Goal: Task Accomplishment & Management: Use online tool/utility

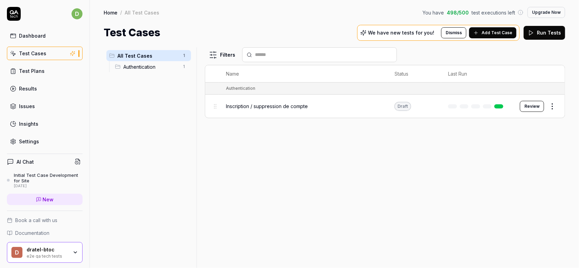
click at [300, 205] on div "Filters Name Status Last Run Authentication Inscription / suppression de compte…" at bounding box center [385, 157] width 360 height 221
click at [211, 164] on div "Filters Name Status Last Run Authentication Inscription / suppression de compte…" at bounding box center [385, 157] width 360 height 221
click at [37, 76] on link "Test Plans" at bounding box center [45, 70] width 76 height 13
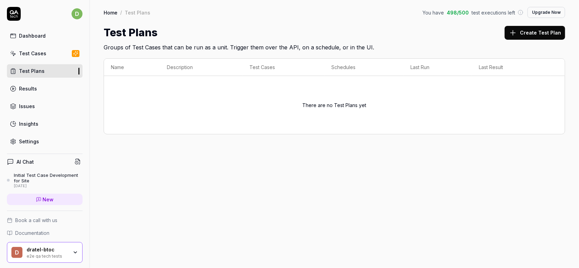
click at [33, 93] on link "Results" at bounding box center [45, 88] width 76 height 13
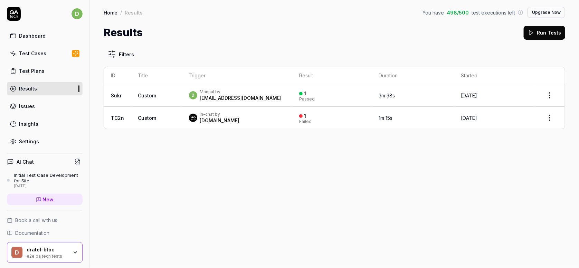
click at [35, 31] on link "Dashboard" at bounding box center [45, 35] width 76 height 13
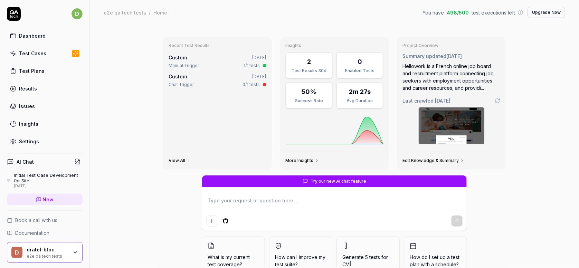
click at [223, 83] on div "Chat Trigger 0/1 tests" at bounding box center [218, 85] width 98 height 6
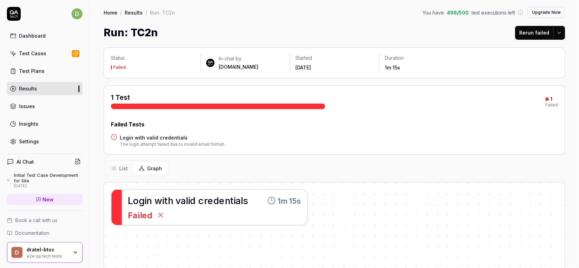
click at [43, 40] on link "Dashboard" at bounding box center [45, 35] width 76 height 13
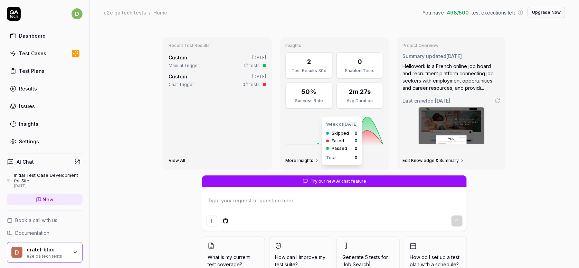
scroll to position [34, 0]
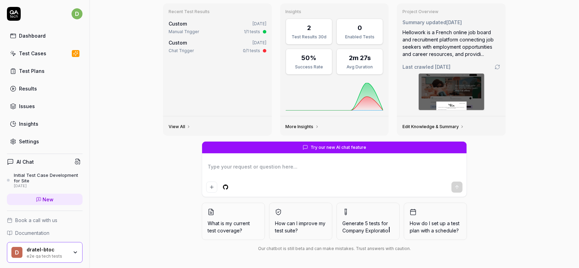
click at [538, 149] on div "Recent Test Results Custom [DATE] Manual Trigger 1/1 tests Custom [DATE] Chat T…" at bounding box center [334, 130] width 489 height 278
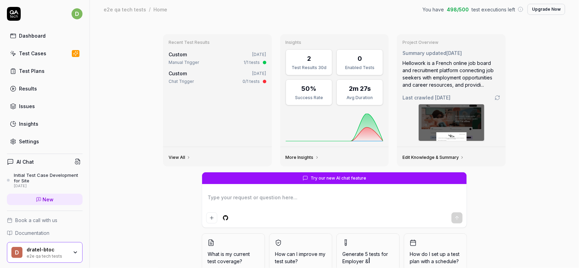
scroll to position [0, 0]
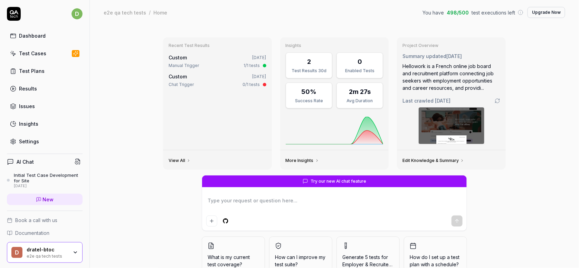
click at [280, 207] on textarea at bounding box center [334, 204] width 256 height 17
click at [26, 50] on div "Test Cases" at bounding box center [32, 53] width 27 height 7
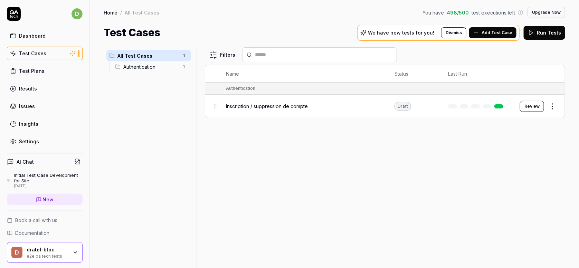
click at [149, 69] on span "Authentication" at bounding box center [150, 66] width 55 height 7
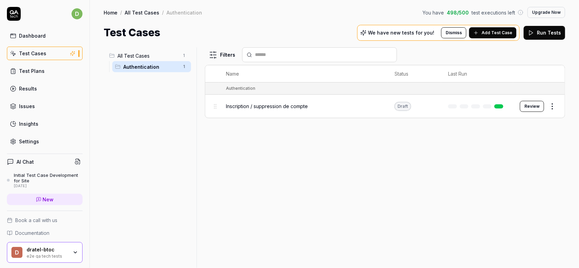
click at [304, 109] on span "Inscription / suppression de compte" at bounding box center [267, 106] width 82 height 7
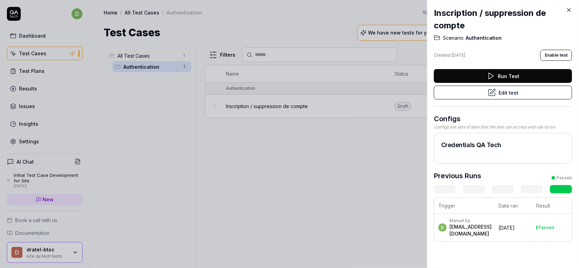
drag, startPoint x: 406, startPoint y: 137, endPoint x: 403, endPoint y: 136, distance: 3.9
click at [403, 136] on div at bounding box center [289, 134] width 579 height 268
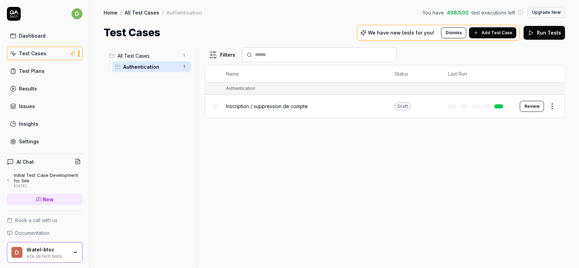
click at [536, 104] on button "Review" at bounding box center [532, 106] width 24 height 11
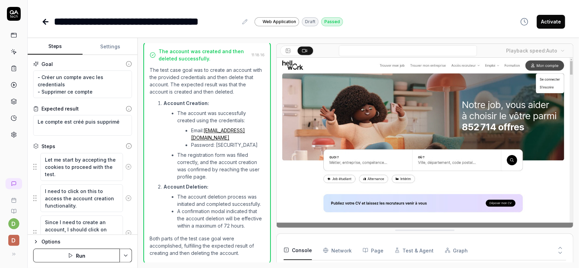
scroll to position [881, 0]
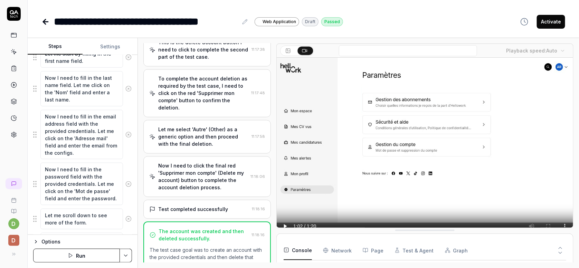
scroll to position [346, 0]
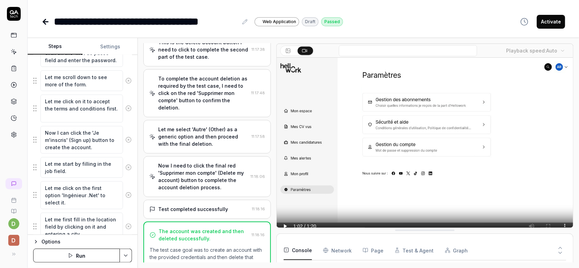
click at [38, 241] on icon "button" at bounding box center [36, 242] width 6 height 6
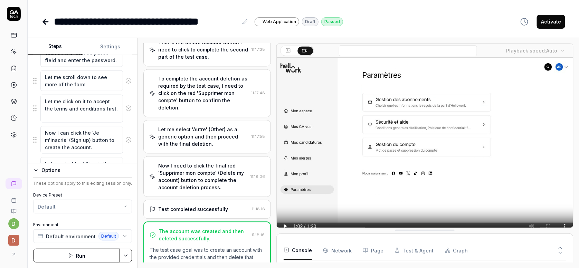
click at [96, 206] on html "**********" at bounding box center [289, 134] width 579 height 268
click at [74, 236] on span "Default environment" at bounding box center [71, 236] width 50 height 7
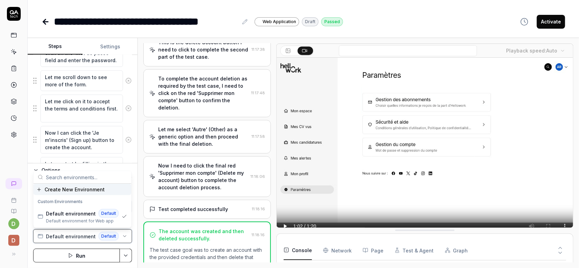
click at [74, 236] on span "Default environment" at bounding box center [71, 236] width 50 height 7
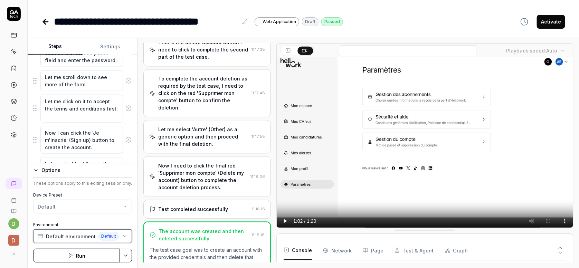
scroll to position [0, 0]
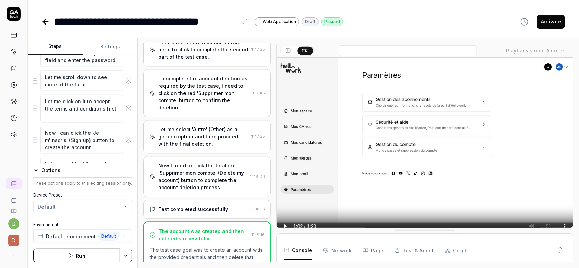
click at [375, 252] on button "Page" at bounding box center [373, 250] width 21 height 19
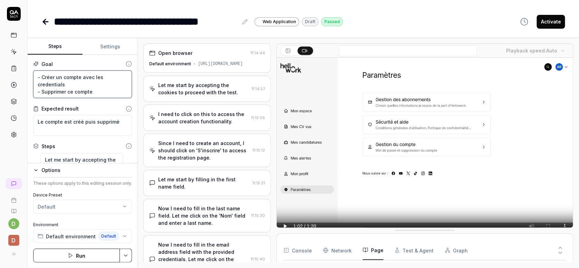
click at [93, 79] on textarea "- Créer un compte avec les credentials - Supprimer ce compte" at bounding box center [82, 85] width 99 height 28
click at [116, 84] on textarea "- Créer un compte avec les credentials - Supprimer ce compte" at bounding box center [82, 85] width 99 height 28
click at [105, 88] on textarea "- Créer un compte avec les credentials - Supprimer ce compte" at bounding box center [82, 85] width 99 height 28
drag, startPoint x: 116, startPoint y: 121, endPoint x: 36, endPoint y: 123, distance: 80.2
click at [30, 123] on div "Goal - Créer un compte avec les credentials - Supprimer ce compte Expected resu…" at bounding box center [83, 109] width 110 height 109
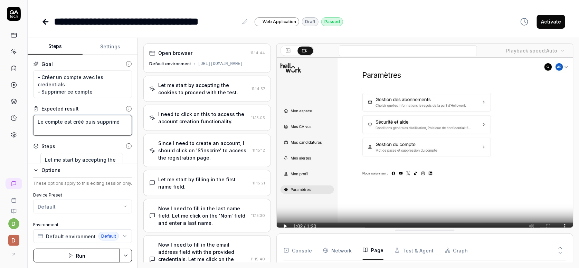
click at [90, 121] on textarea "Le compte est créé puis supprimé" at bounding box center [82, 125] width 99 height 21
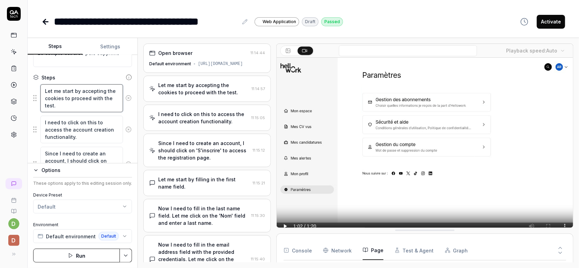
click at [92, 97] on textarea "Let me start by accepting the cookies to proceed with the test." at bounding box center [81, 98] width 83 height 28
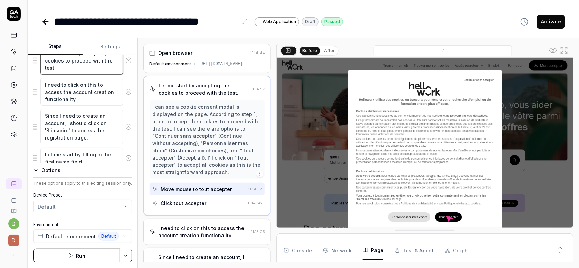
scroll to position [138, 0]
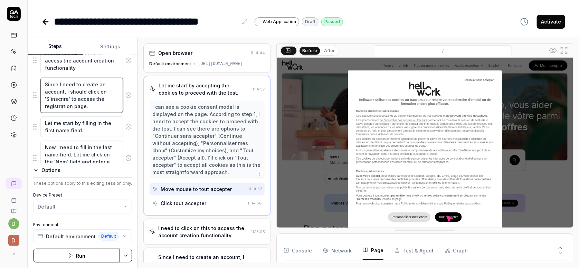
click at [85, 97] on textarea "Since I need to create an account, I should click on 'S'inscrire' to access the…" at bounding box center [81, 95] width 83 height 35
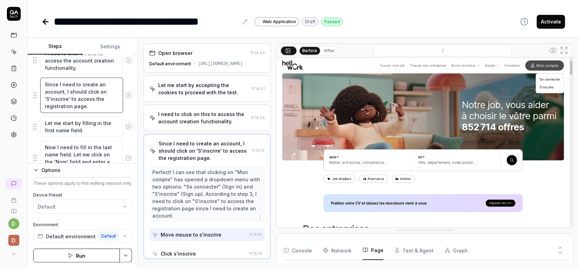
scroll to position [2, 0]
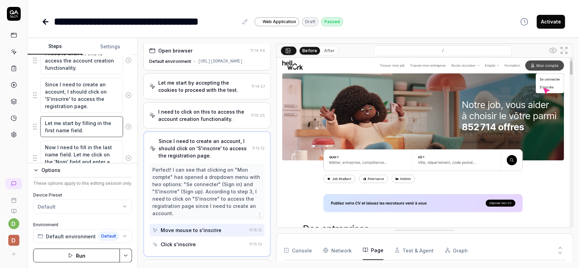
click at [81, 124] on textarea "Let me start by filling in the first name field." at bounding box center [81, 126] width 83 height 21
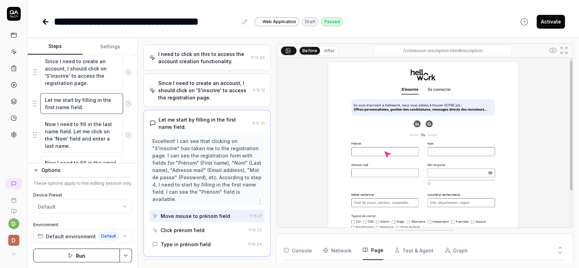
scroll to position [173, 0]
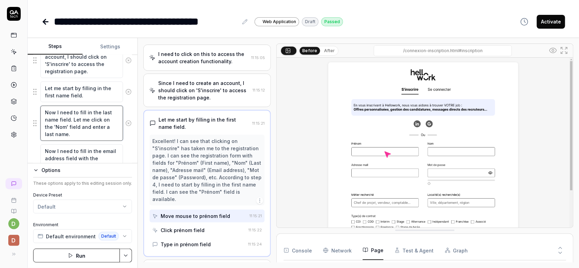
click at [78, 129] on textarea "Now I need to fill in the last name field. Let me click on the 'Nom' field and …" at bounding box center [81, 123] width 83 height 35
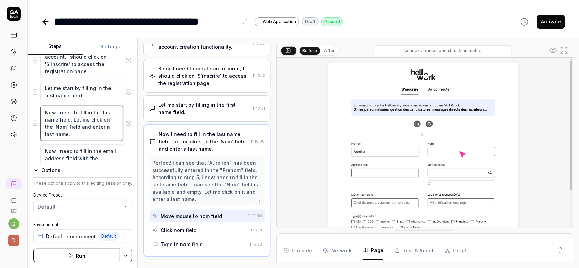
scroll to position [277, 0]
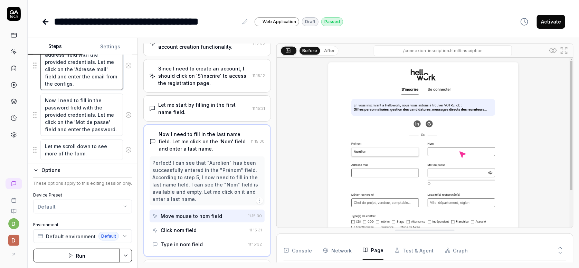
click at [82, 76] on textarea "Now I need to fill in the email address field with the provided credentials. Le…" at bounding box center [81, 66] width 83 height 50
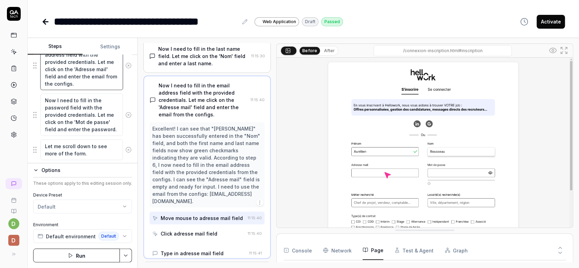
scroll to position [161, 0]
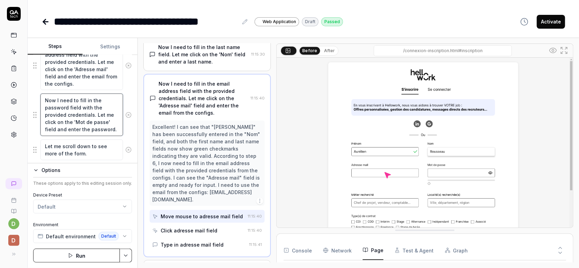
click at [75, 112] on textarea "Now I need to fill in the password field with the provided credentials. Let me …" at bounding box center [81, 115] width 83 height 43
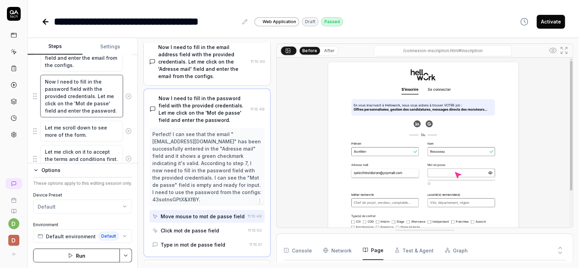
scroll to position [346, 0]
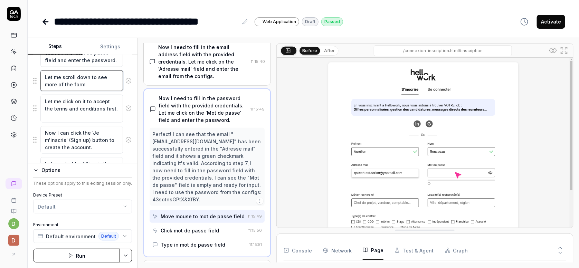
click at [90, 88] on textarea "Let me scroll down to see more of the form." at bounding box center [81, 81] width 83 height 21
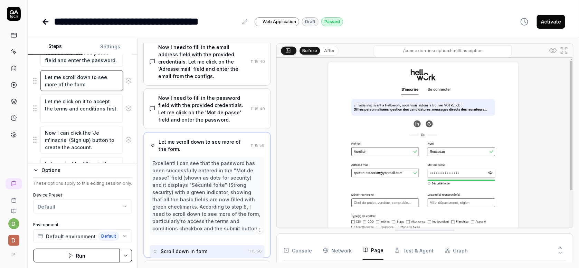
scroll to position [198, 0]
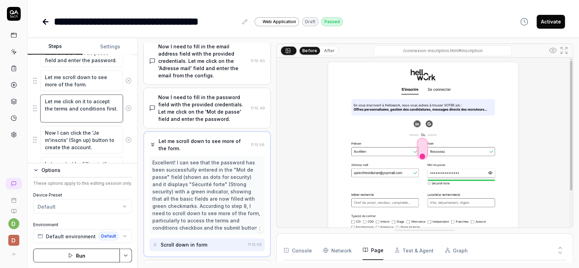
click at [89, 105] on textarea "Let me click on it to accept the terms and conditions first." at bounding box center [81, 109] width 83 height 28
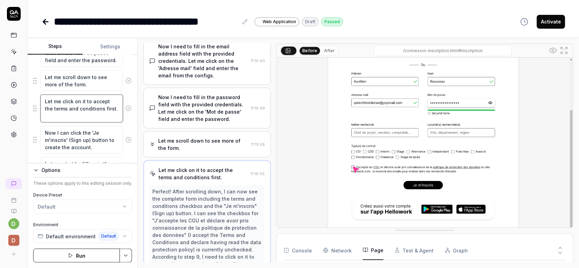
scroll to position [249, 0]
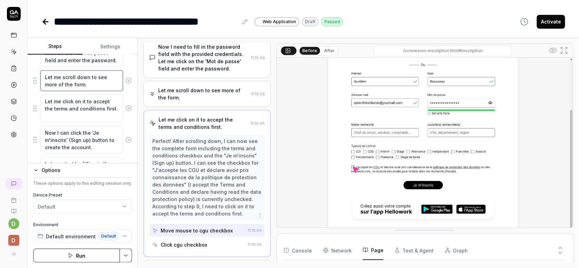
click at [80, 88] on textarea "Let me scroll down to see more of the form." at bounding box center [81, 81] width 83 height 21
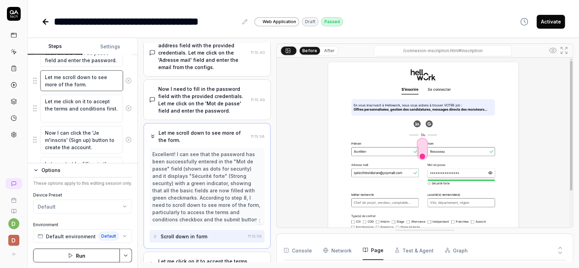
scroll to position [198, 0]
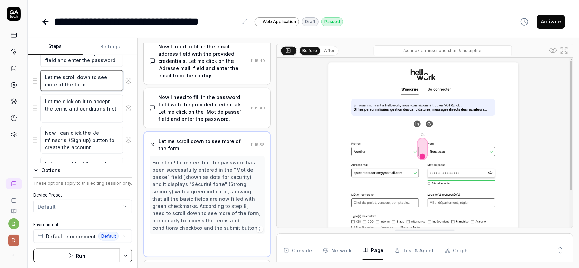
click at [84, 81] on textarea "Let me scroll down to see more of the form." at bounding box center [81, 81] width 83 height 21
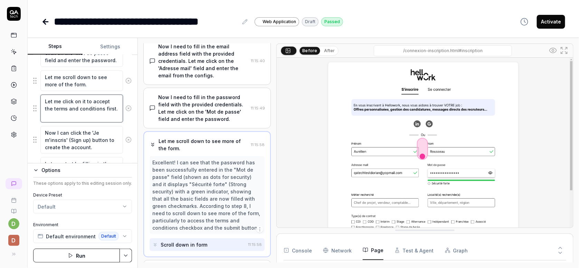
click at [87, 102] on textarea "Let me click on it to accept the terms and conditions first." at bounding box center [81, 109] width 83 height 28
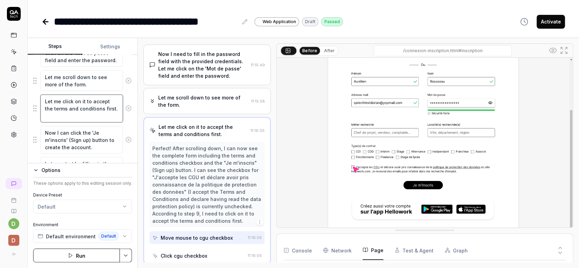
scroll to position [249, 0]
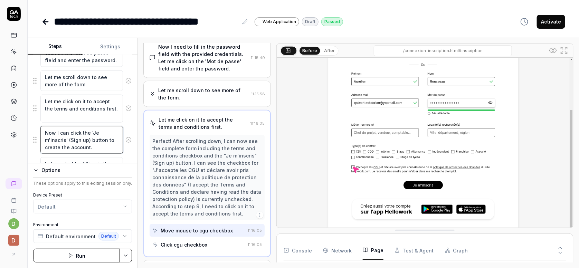
click at [77, 136] on textarea "Now I can click the 'Je m'inscris' (Sign up) button to create the account." at bounding box center [81, 140] width 83 height 28
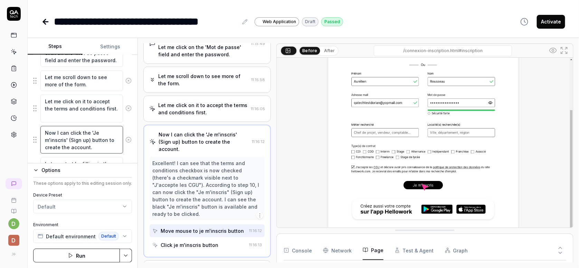
scroll to position [380, 0]
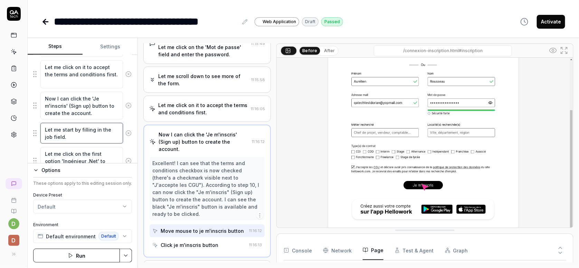
click at [79, 131] on textarea "Let me start by filling in the job field." at bounding box center [81, 133] width 83 height 21
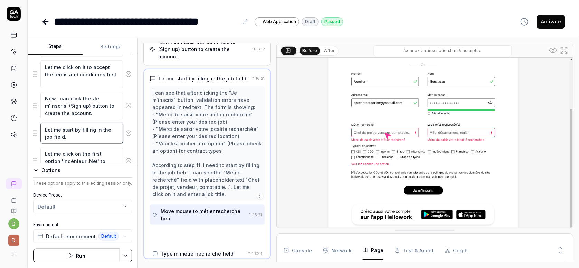
scroll to position [357, 0]
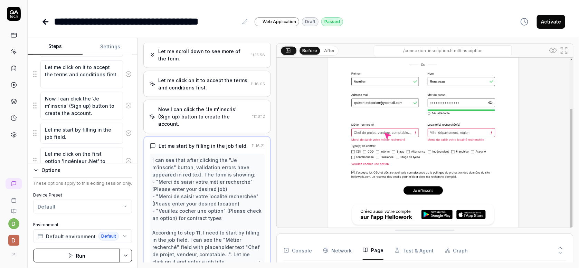
click at [200, 117] on div "Now I can click the 'Je m'inscris' (Sign up) button to create the account." at bounding box center [203, 117] width 91 height 22
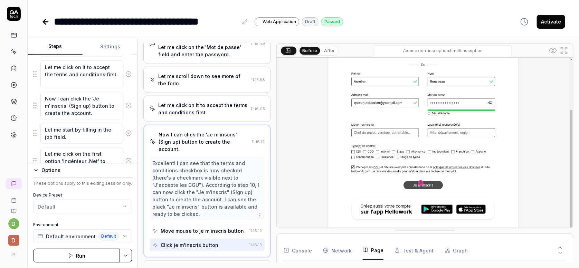
scroll to position [298, 0]
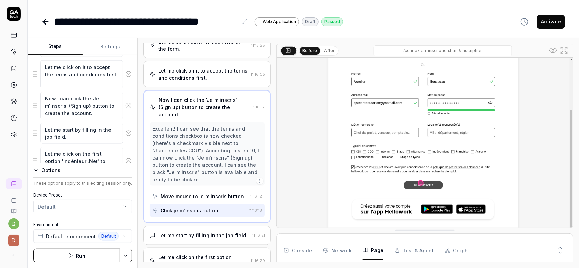
drag, startPoint x: 197, startPoint y: 83, endPoint x: 209, endPoint y: 88, distance: 12.4
click at [197, 82] on div "Let me click on it to accept the terms and conditions first." at bounding box center [203, 74] width 90 height 15
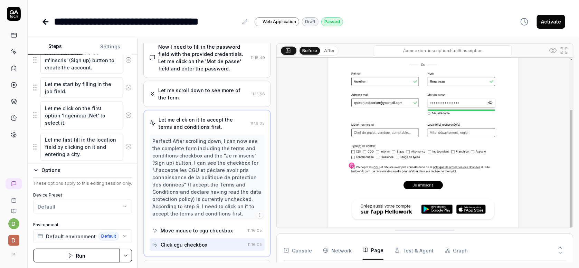
scroll to position [449, 0]
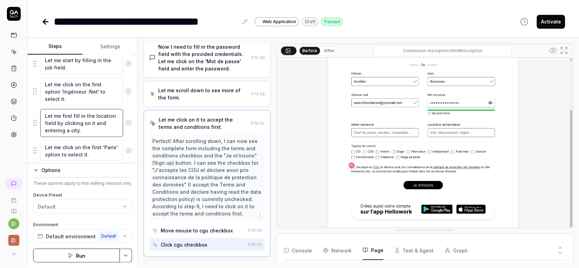
click at [83, 117] on textarea "Let me first fill in the location field by clicking on it and entering a city." at bounding box center [81, 123] width 83 height 28
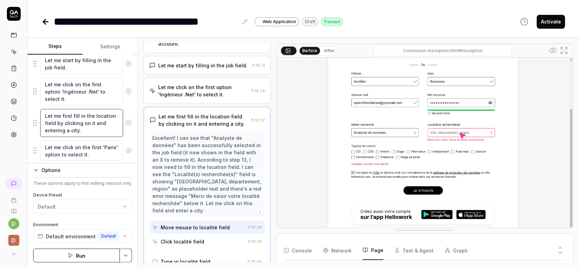
scroll to position [372, 0]
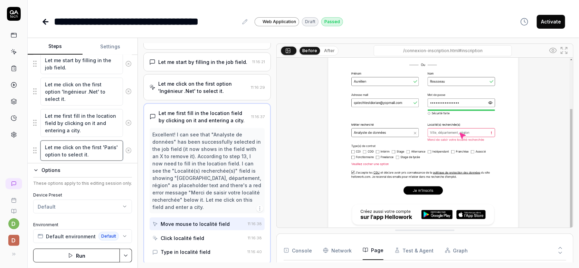
click at [79, 152] on textarea "Let me click on the first 'Paris' option to select it." at bounding box center [81, 151] width 83 height 21
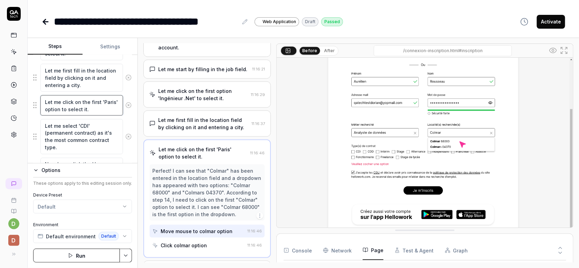
scroll to position [518, 0]
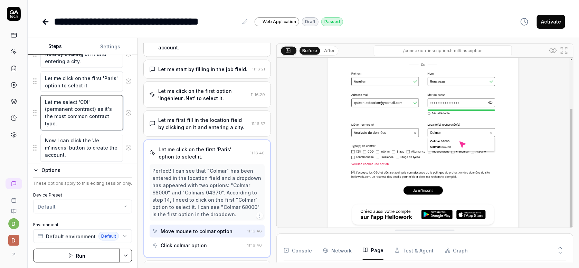
click at [81, 109] on textarea "Let me select 'CDI' (permanent contract) as it's the most common contract type." at bounding box center [81, 112] width 83 height 35
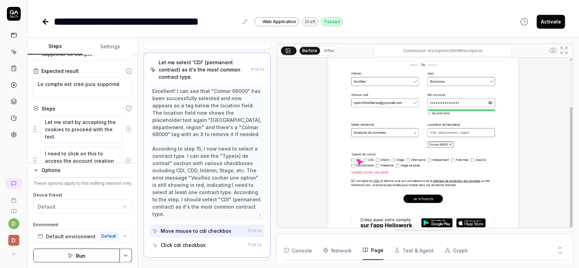
scroll to position [0, 0]
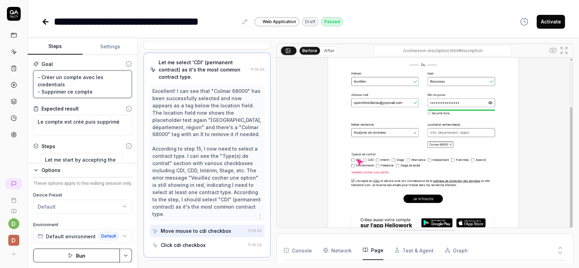
drag, startPoint x: 111, startPoint y: 93, endPoint x: 36, endPoint y: 72, distance: 78.2
click at [37, 73] on textarea "- Créer un compte avec les credentials - Supprimer ce compte" at bounding box center [82, 85] width 99 height 28
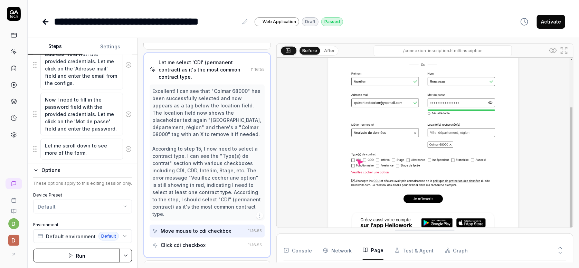
scroll to position [380, 0]
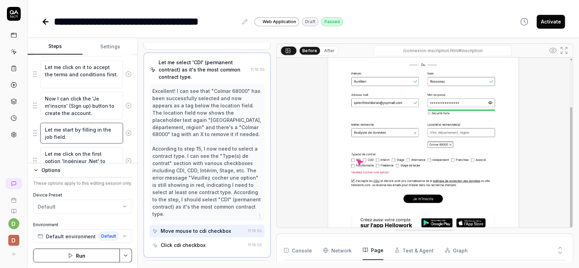
click at [93, 133] on textarea "Let me start by filling in the job field." at bounding box center [81, 133] width 83 height 21
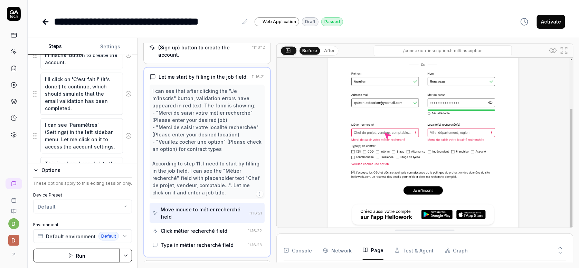
scroll to position [760, 0]
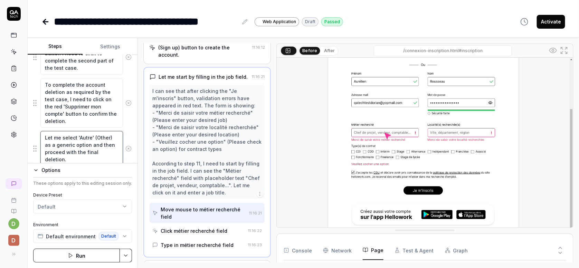
click at [108, 145] on textarea "Let me select 'Autre' (Other) as a generic option and then proceed with the fin…" at bounding box center [81, 148] width 83 height 35
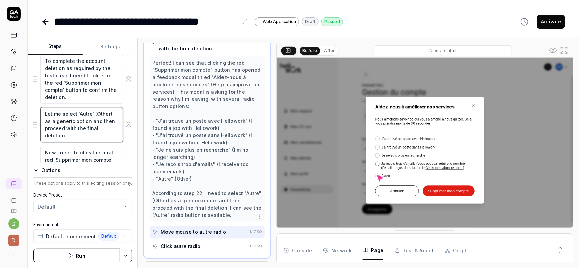
scroll to position [795, 0]
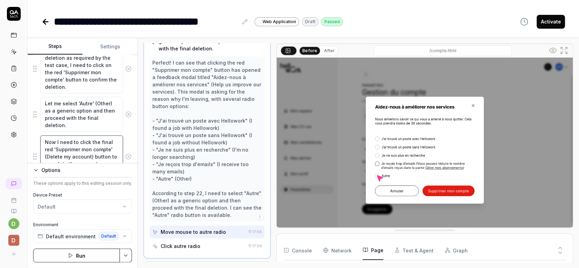
click at [89, 142] on textarea "Now I need to click the final red 'Supprimer mon compte' (Delete my account) bu…" at bounding box center [81, 156] width 83 height 43
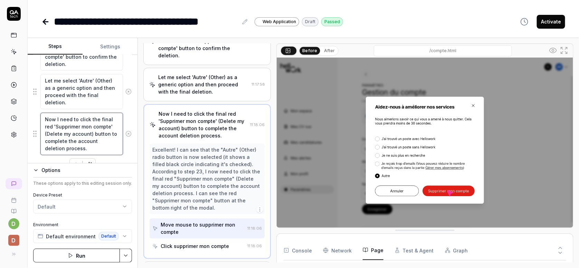
scroll to position [829, 0]
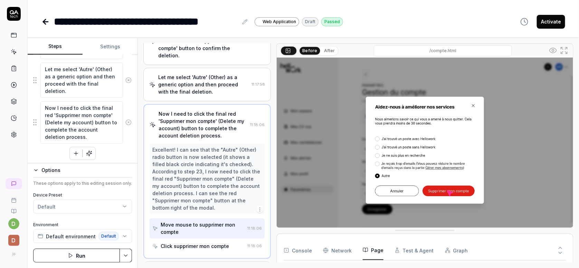
click at [45, 167] on div "Options" at bounding box center [86, 170] width 91 height 8
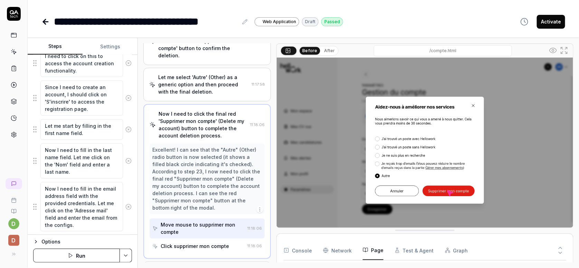
scroll to position [0, 0]
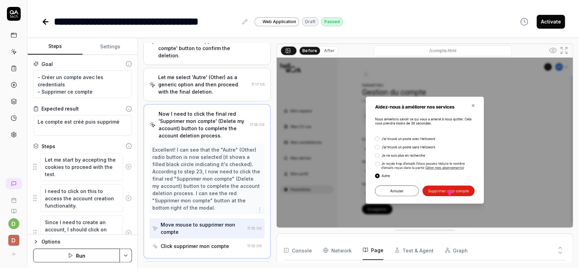
click at [18, 66] on link at bounding box center [14, 68] width 12 height 12
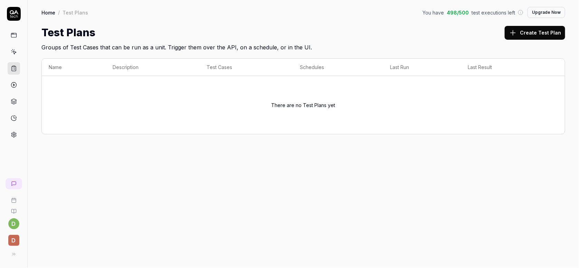
click at [11, 133] on icon at bounding box center [14, 135] width 6 height 6
click at [139, 163] on div "Home / Test Plans You have 498 / 500 test executions left Upgrade Now Home / Te…" at bounding box center [304, 134] width 552 height 268
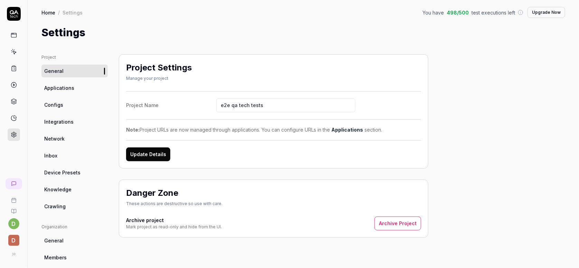
click at [76, 86] on link "Applications" at bounding box center [74, 88] width 66 height 13
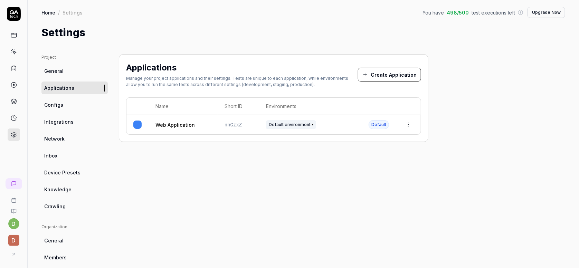
click at [76, 105] on link "Configs" at bounding box center [74, 105] width 66 height 13
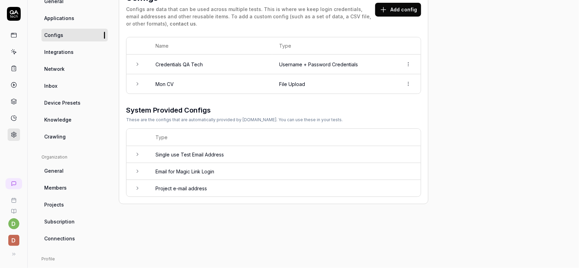
scroll to position [69, 0]
click at [311, 76] on td "File Upload" at bounding box center [334, 84] width 124 height 19
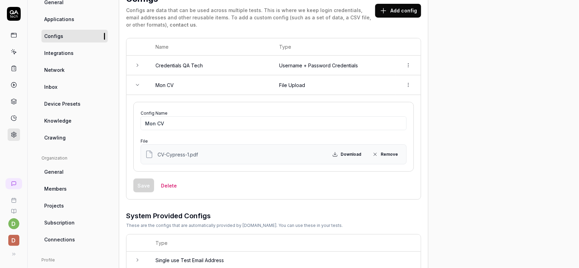
click at [210, 64] on td "Credentials QA Tech" at bounding box center [211, 66] width 124 height 20
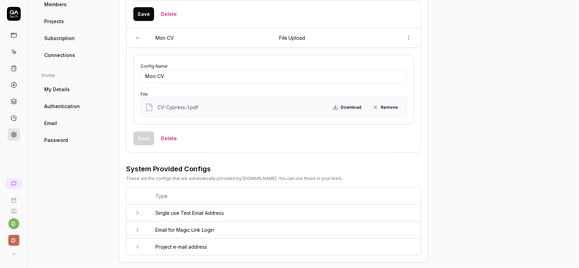
scroll to position [261, 0]
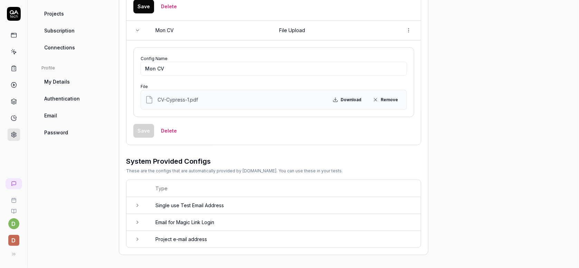
drag, startPoint x: 489, startPoint y: 145, endPoint x: 442, endPoint y: 141, distance: 47.5
click at [484, 144] on div "Project General Applications Configs Integrations Network Inbox Device Presets …" at bounding box center [303, 24] width 524 height 462
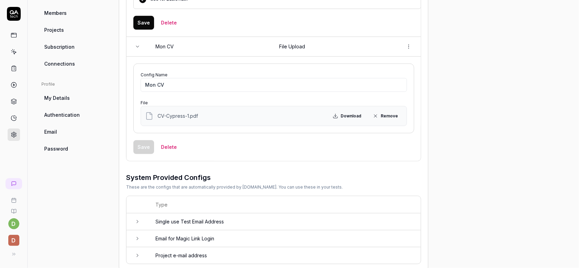
scroll to position [226, 0]
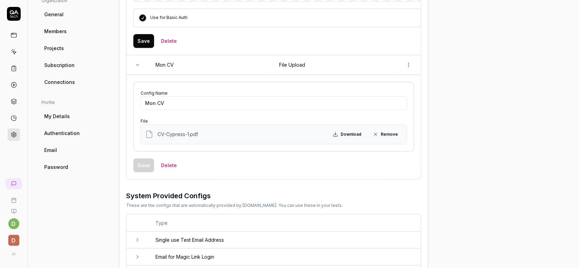
click at [259, 65] on td "Mon CV" at bounding box center [211, 65] width 124 height 20
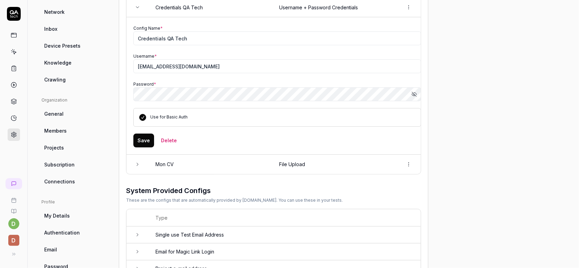
scroll to position [58, 0]
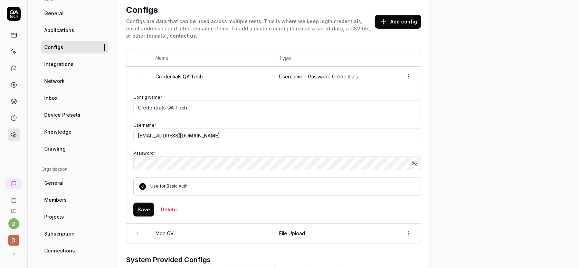
click at [71, 54] on ul "Project General Applications Configs Integrations Network Inbox Device Presets …" at bounding box center [74, 76] width 66 height 159
click at [71, 64] on span "Integrations" at bounding box center [58, 63] width 29 height 7
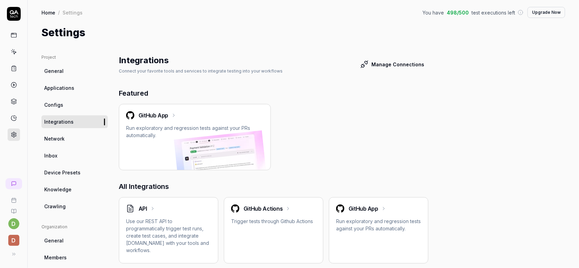
click at [77, 147] on ul "Project General Applications Configs Integrations Network Inbox Device Presets …" at bounding box center [74, 133] width 66 height 159
click at [76, 142] on link "Network" at bounding box center [74, 138] width 66 height 13
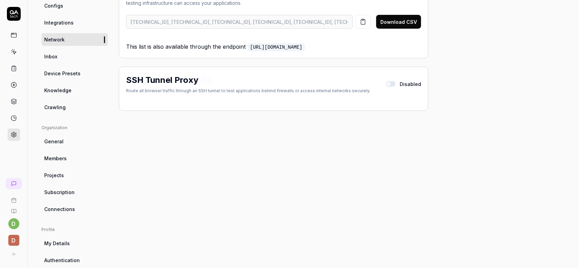
scroll to position [104, 0]
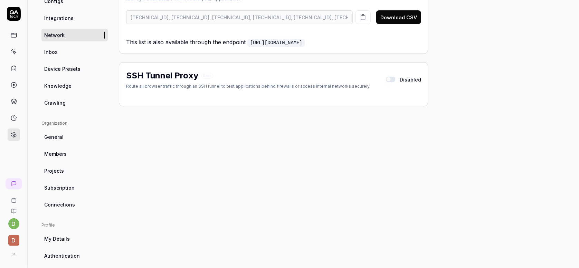
click at [77, 55] on link "Inbox" at bounding box center [74, 52] width 66 height 13
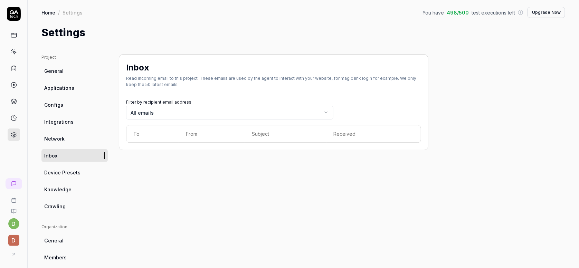
click at [59, 183] on link "Knowledge" at bounding box center [74, 189] width 66 height 13
type textarea "*"
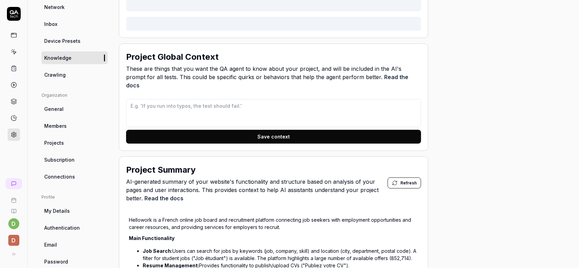
scroll to position [138, 0]
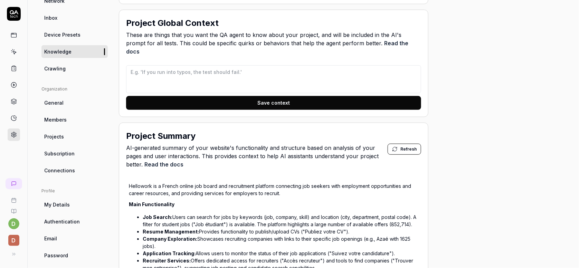
click at [65, 137] on link "Projects" at bounding box center [74, 136] width 66 height 13
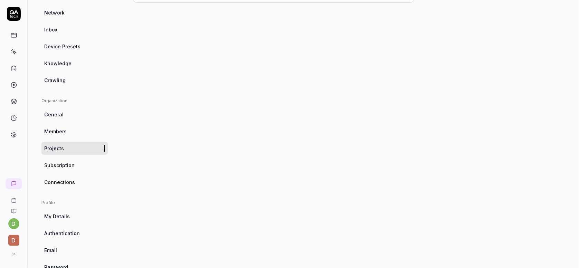
scroll to position [138, 0]
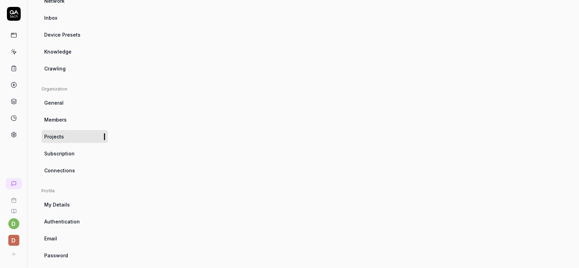
click at [80, 152] on link "Subscription" at bounding box center [74, 153] width 66 height 13
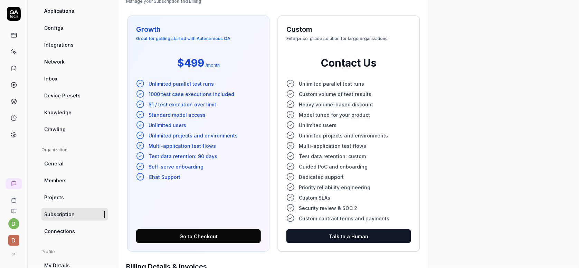
scroll to position [89, 0]
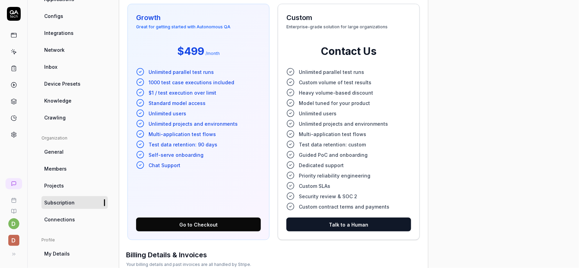
click at [497, 64] on div "Project General Applications Configs Integrations Network Inbox Device Presets …" at bounding box center [303, 238] width 524 height 547
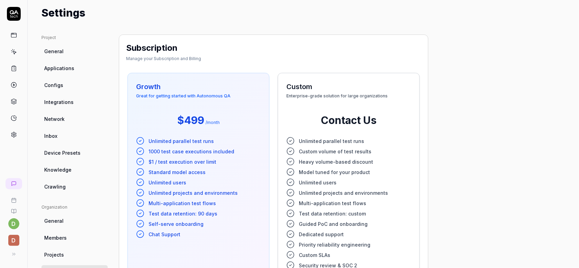
drag, startPoint x: 293, startPoint y: 94, endPoint x: 453, endPoint y: 89, distance: 160.4
click at [387, 98] on span "Enterprise-grade solution for large organizations" at bounding box center [349, 99] width 125 height 10
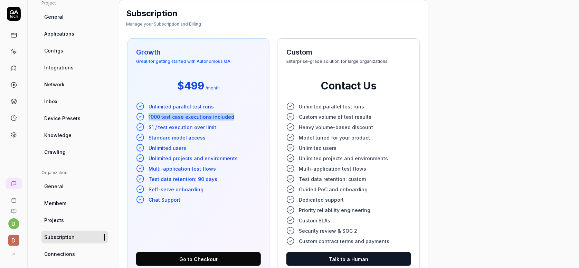
drag, startPoint x: 238, startPoint y: 117, endPoint x: 148, endPoint y: 119, distance: 89.9
click at [148, 119] on li "1000 test case executions included" at bounding box center [198, 117] width 125 height 8
click at [222, 100] on div "Growth Great for getting started with Autonomous QA $499 / month Unlimited para…" at bounding box center [199, 156] width 142 height 236
drag, startPoint x: 213, startPoint y: 106, endPoint x: 148, endPoint y: 110, distance: 65.1
click at [148, 110] on li "Unlimited parallel test runs" at bounding box center [198, 106] width 125 height 8
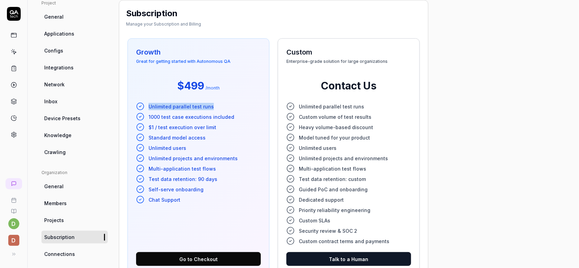
click at [178, 103] on span "Unlimited parallel test runs" at bounding box center [181, 106] width 65 height 7
drag, startPoint x: 211, startPoint y: 115, endPoint x: 154, endPoint y: 114, distance: 57.4
click at [143, 118] on li "1000 test case executions included" at bounding box center [198, 117] width 125 height 8
click at [218, 127] on li "$1 / test execution over limit" at bounding box center [198, 127] width 125 height 8
drag, startPoint x: 228, startPoint y: 125, endPoint x: 152, endPoint y: 127, distance: 76.8
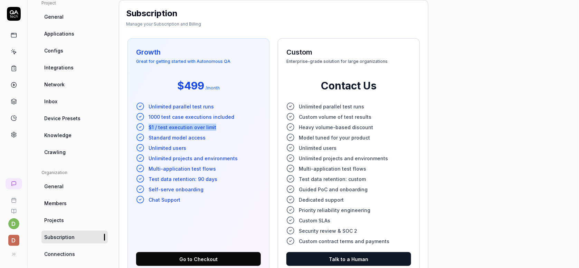
click at [144, 127] on li "$1 / test execution over limit" at bounding box center [198, 127] width 125 height 8
drag, startPoint x: 231, startPoint y: 122, endPoint x: 230, endPoint y: 119, distance: 3.5
click at [230, 122] on ul "Unlimited parallel test runs 1000 test case executions included $1 / test execu…" at bounding box center [198, 153] width 125 height 102
click at [234, 113] on li "1000 test case executions included" at bounding box center [198, 117] width 125 height 8
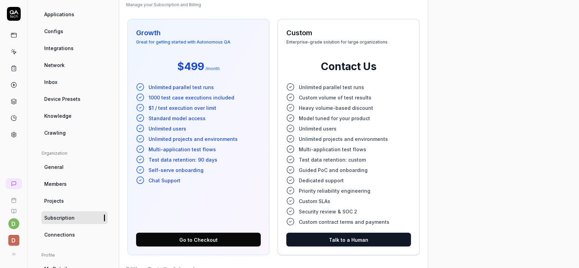
scroll to position [89, 0]
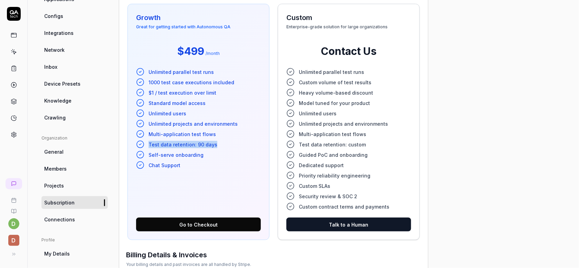
drag, startPoint x: 224, startPoint y: 142, endPoint x: 144, endPoint y: 146, distance: 79.2
click at [145, 146] on li "Test data retention: 90 days" at bounding box center [198, 144] width 125 height 8
drag, startPoint x: 227, startPoint y: 159, endPoint x: 222, endPoint y: 157, distance: 5.5
click at [227, 159] on ul "Unlimited parallel test runs 1000 test case executions included $1 / test execu…" at bounding box center [198, 119] width 125 height 102
drag, startPoint x: 203, startPoint y: 154, endPoint x: 131, endPoint y: 156, distance: 72.3
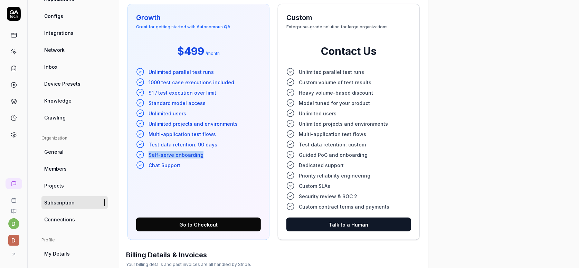
click at [130, 157] on div "Growth Great for getting started with Autonomous QA $499 / month Unlimited para…" at bounding box center [199, 122] width 142 height 236
click at [232, 158] on li "Self-serve onboarding" at bounding box center [198, 155] width 125 height 8
click at [191, 163] on li "Chat Support" at bounding box center [198, 165] width 125 height 8
drag, startPoint x: 376, startPoint y: 81, endPoint x: 294, endPoint y: 79, distance: 82.3
click at [294, 79] on li "Custom volume of test results" at bounding box center [349, 82] width 125 height 8
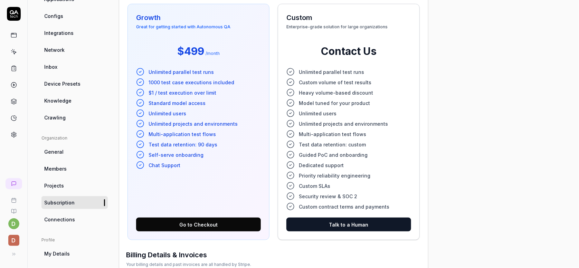
click at [451, 89] on div "Project General Applications Configs Integrations Network Inbox Device Presets …" at bounding box center [303, 238] width 524 height 547
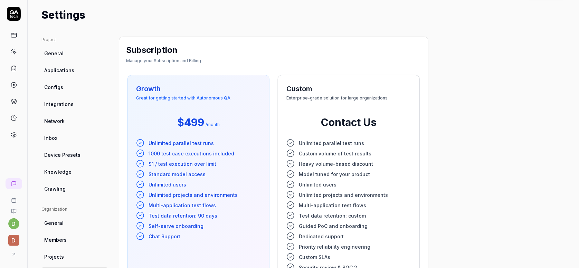
scroll to position [0, 0]
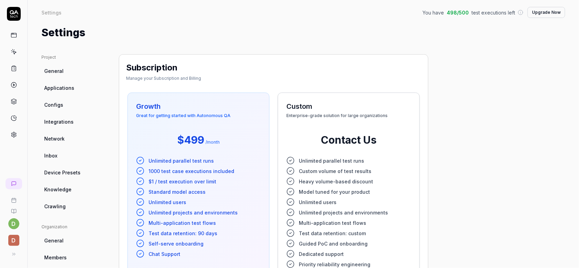
drag, startPoint x: 451, startPoint y: 9, endPoint x: 441, endPoint y: 10, distance: 10.5
click at [448, 9] on span "498 / 500" at bounding box center [458, 12] width 22 height 7
click at [518, 13] on icon at bounding box center [521, 13] width 6 height 6
drag, startPoint x: 434, startPoint y: 12, endPoint x: 510, endPoint y: 12, distance: 76.4
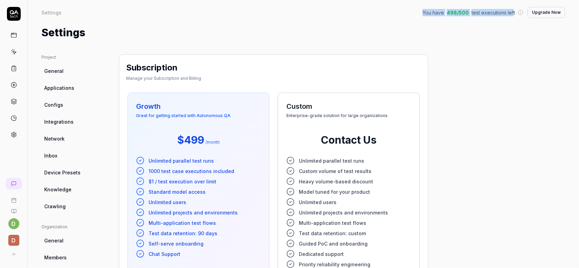
click at [510, 12] on div "Settings You have 498 / 500 test executions left Upgrade Now" at bounding box center [303, 12] width 524 height 11
click at [510, 12] on span "test executions left" at bounding box center [494, 12] width 44 height 7
drag, startPoint x: 427, startPoint y: 56, endPoint x: 415, endPoint y: 56, distance: 11.8
click at [195, 30] on div "Settings" at bounding box center [303, 33] width 524 height 16
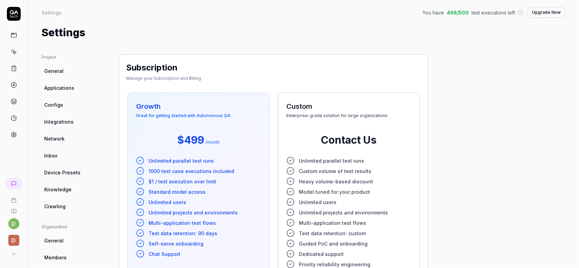
click at [68, 76] on link "General" at bounding box center [74, 71] width 66 height 13
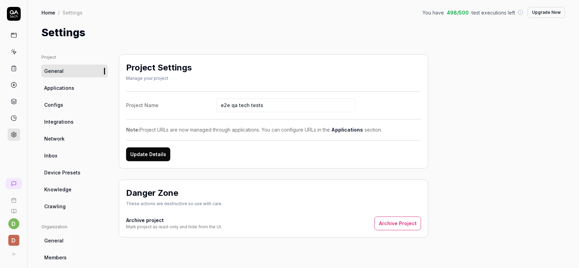
click at [539, 7] on button "Upgrade Now" at bounding box center [547, 12] width 38 height 11
click at [283, 42] on div "Project General Applications Configs Integrations Network Inbox Device Presets …" at bounding box center [304, 226] width 552 height 373
click at [223, 40] on div "Project General Applications Configs Integrations Network Inbox Device Presets …" at bounding box center [304, 226] width 552 height 373
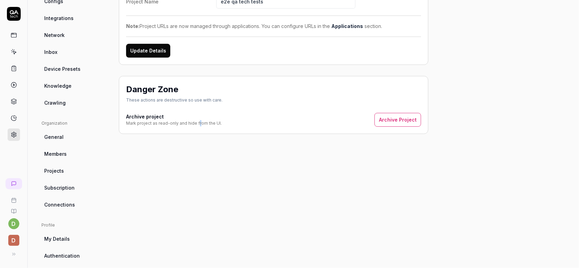
click at [199, 171] on div "Project Settings Manage your project Project Name e2e qa tech tests Note: Proje…" at bounding box center [274, 124] width 310 height 346
click at [195, 196] on div "Project Settings Manage your project Project Name e2e qa tech tests Note: Proje…" at bounding box center [274, 124] width 310 height 346
click at [145, 184] on div "Project Settings Manage your project Project Name e2e qa tech tests Note: Proje…" at bounding box center [274, 124] width 310 height 346
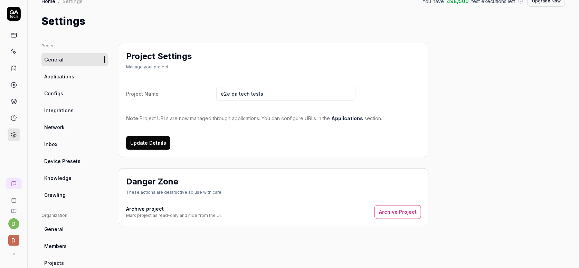
scroll to position [0, 0]
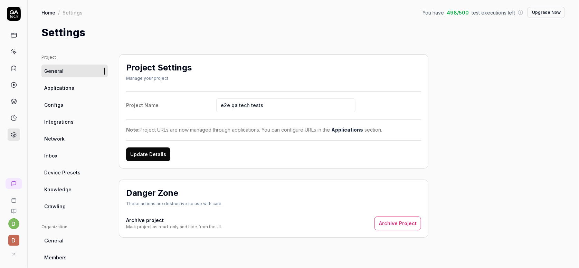
click at [233, 41] on div "Project General Applications Configs Integrations Network Inbox Device Presets …" at bounding box center [304, 226] width 552 height 373
click at [220, 29] on div "Settings" at bounding box center [303, 33] width 524 height 16
click at [471, 144] on div "Project General Applications Configs Integrations Network Inbox Device Presets …" at bounding box center [303, 227] width 524 height 346
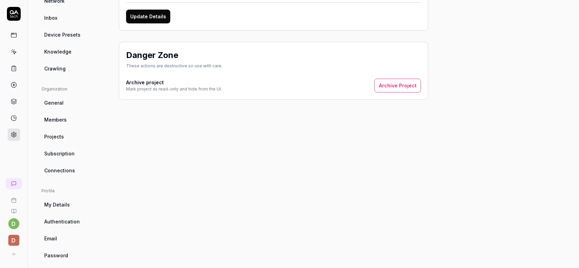
click at [70, 221] on span "Authentication" at bounding box center [62, 221] width 36 height 7
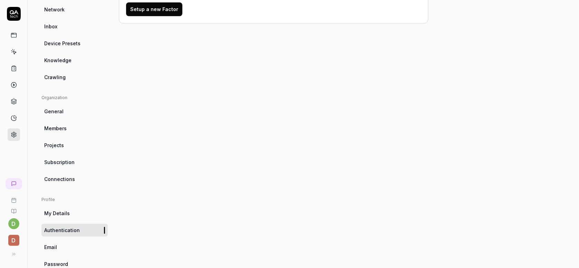
scroll to position [145, 0]
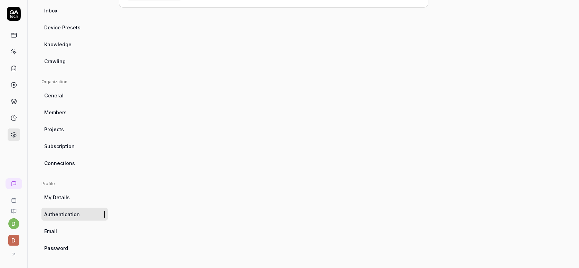
click at [11, 240] on span "d" at bounding box center [13, 240] width 11 height 11
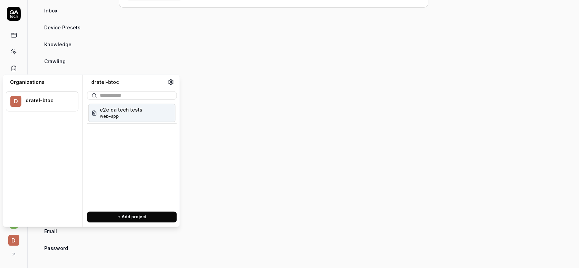
drag, startPoint x: 306, startPoint y: 175, endPoint x: 269, endPoint y: 179, distance: 36.5
click at [305, 175] on div "Multi-Factor Authentication Set up a MFA method to secure your account Secure y…" at bounding box center [274, 82] width 310 height 346
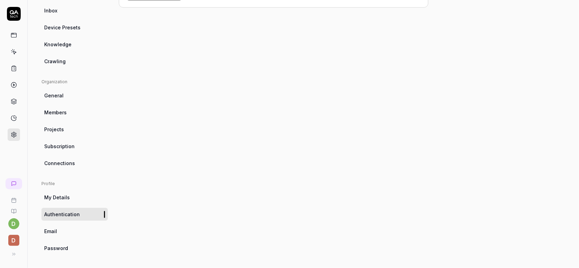
click at [16, 210] on icon at bounding box center [14, 212] width 6 height 6
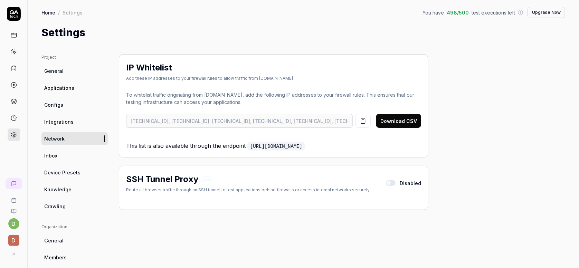
click at [393, 183] on button "button" at bounding box center [391, 183] width 10 height 6
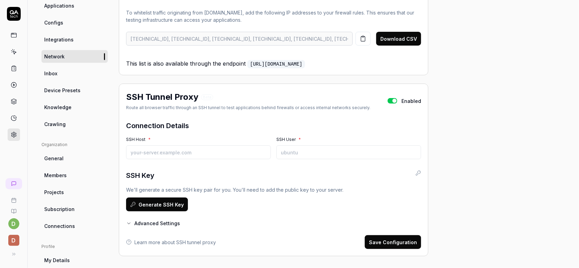
scroll to position [104, 0]
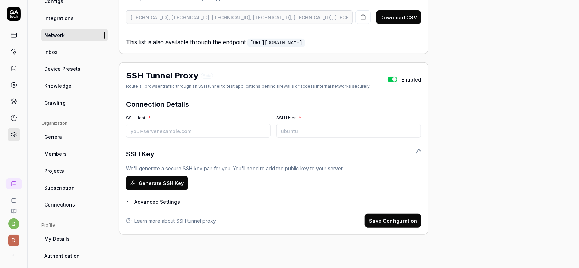
click at [395, 79] on button "button" at bounding box center [393, 80] width 10 height 6
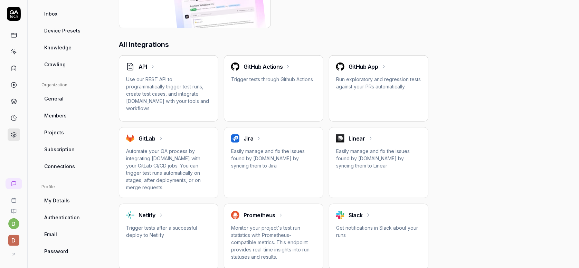
scroll to position [207, 0]
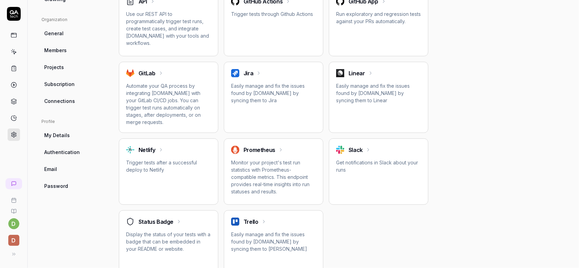
click at [294, 89] on p "Easily manage and fix the issues found by QA.tech by syncing them to Jira" at bounding box center [273, 93] width 85 height 22
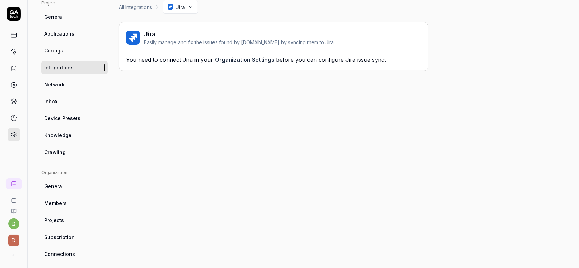
click at [248, 60] on link "Organization Settings" at bounding box center [244, 59] width 59 height 7
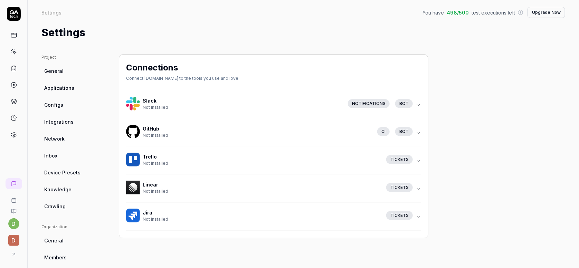
click at [303, 212] on h4 "Jira" at bounding box center [262, 212] width 238 height 7
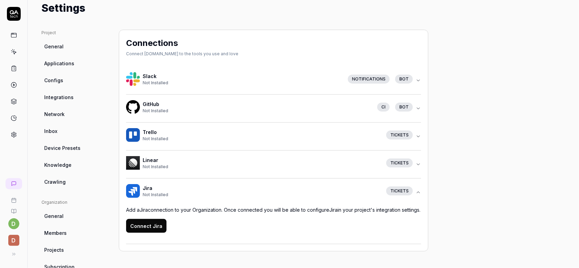
scroll to position [69, 0]
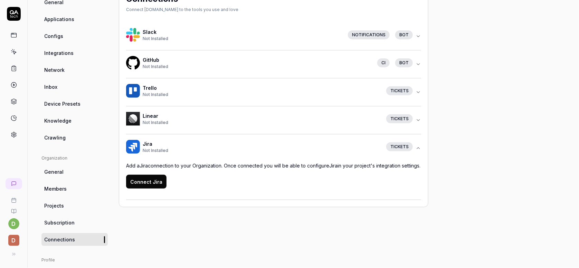
click at [152, 189] on button "Connect Jira" at bounding box center [146, 182] width 40 height 14
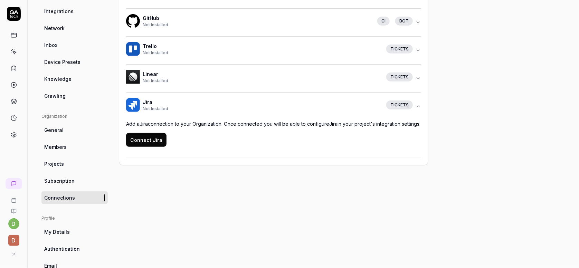
scroll to position [76, 0]
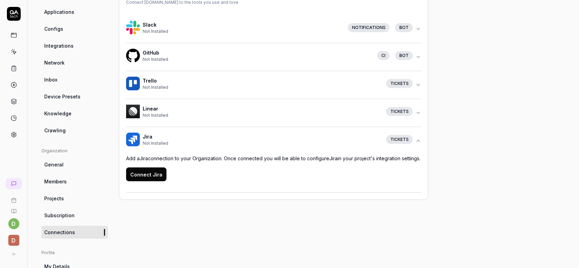
click at [209, 246] on div "Connections Connect QA.tech to the tools you use and love Slack Not Installed N…" at bounding box center [274, 151] width 310 height 346
